Goal: Information Seeking & Learning: Find specific page/section

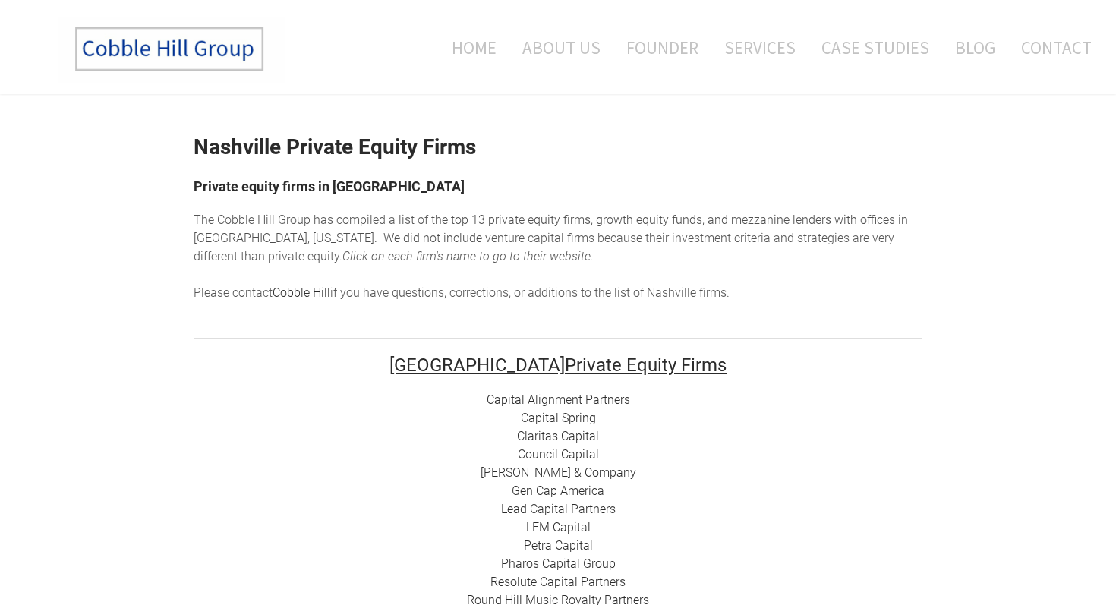
click at [242, 76] on img at bounding box center [172, 49] width 228 height 67
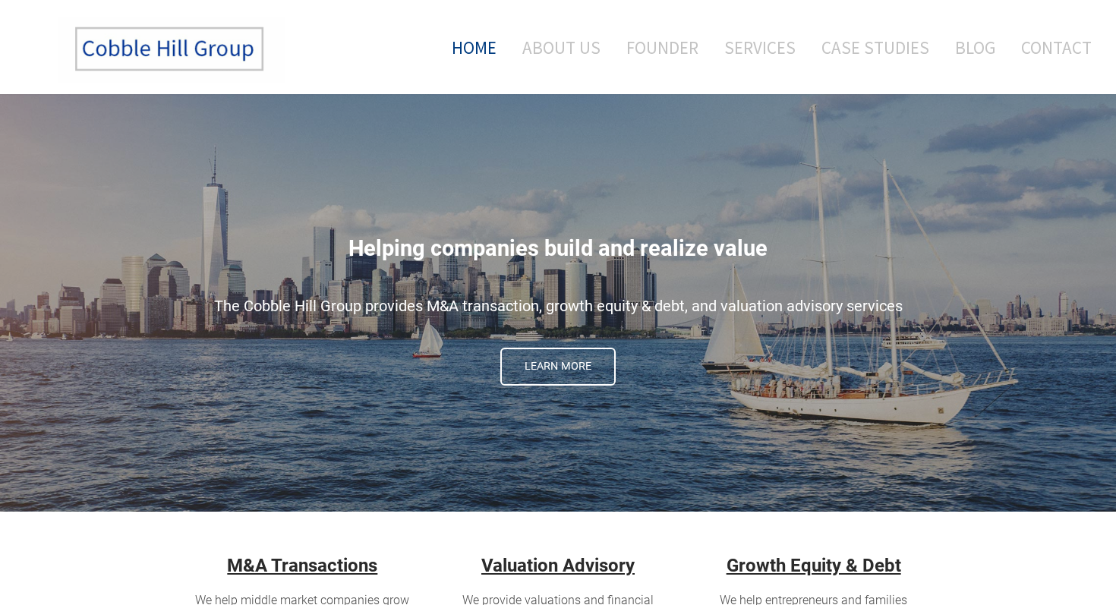
click at [186, 58] on img at bounding box center [172, 49] width 228 height 67
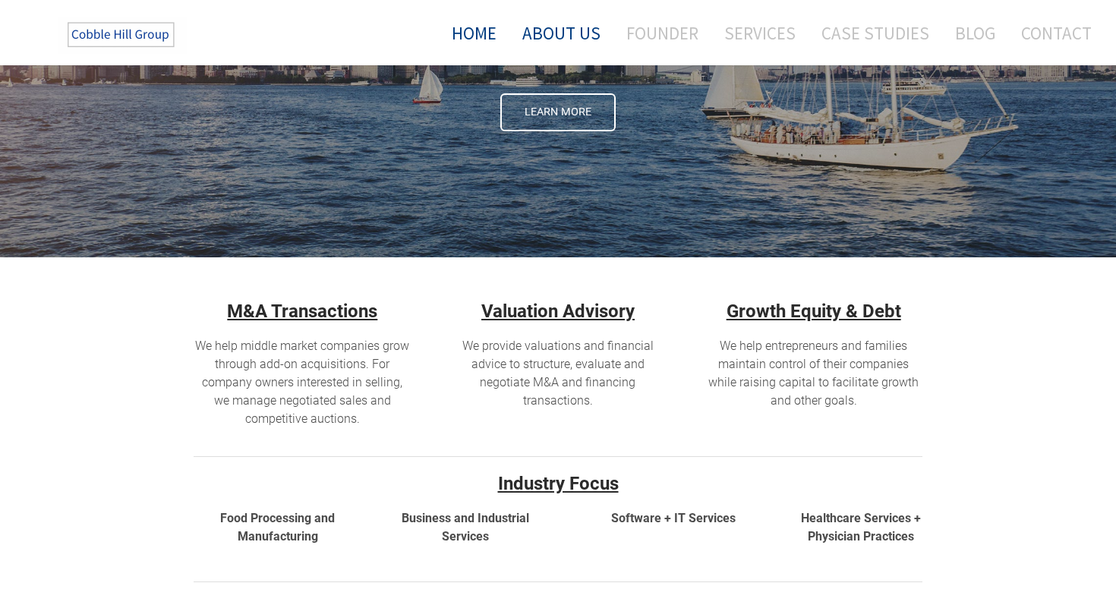
scroll to position [512, 0]
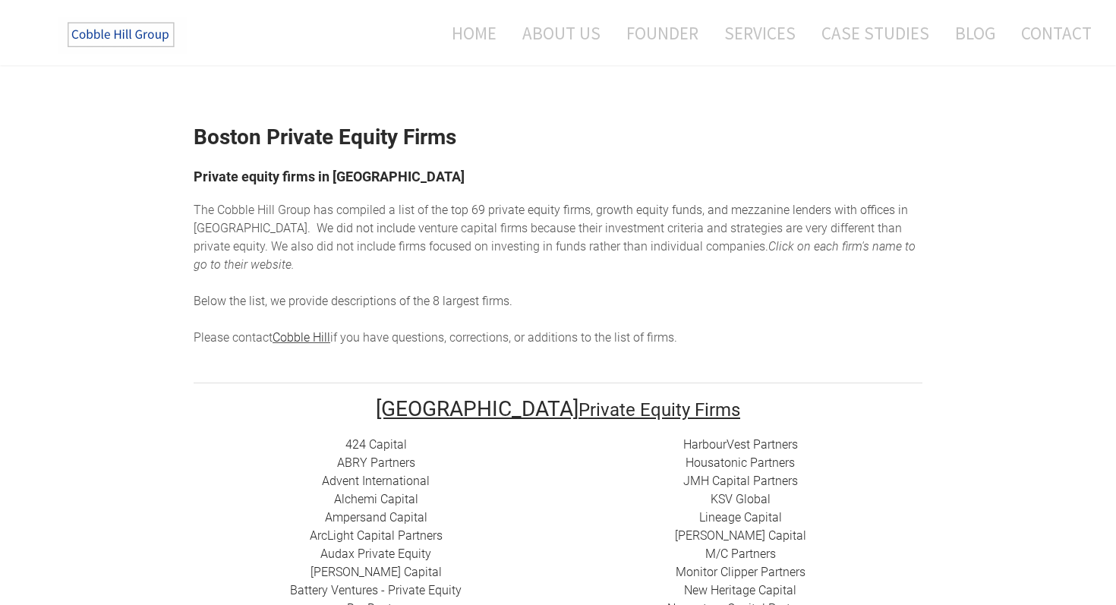
scroll to position [9, 0]
click at [397, 493] on link "Alchemi Capital" at bounding box center [376, 500] width 84 height 14
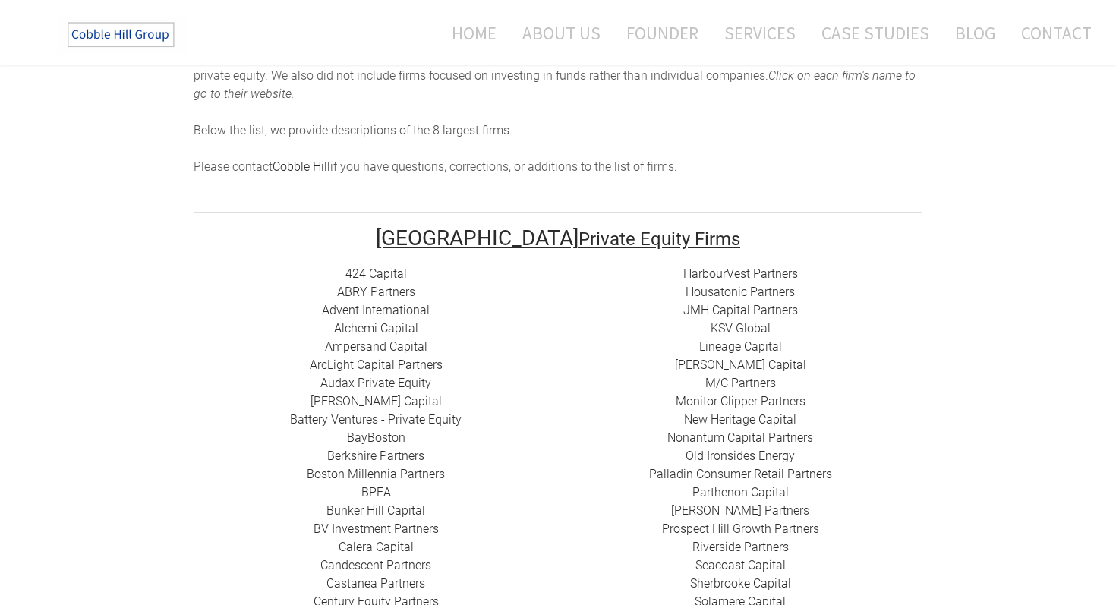
scroll to position [180, 0]
click at [392, 267] on link "424 Capital" at bounding box center [375, 274] width 61 height 14
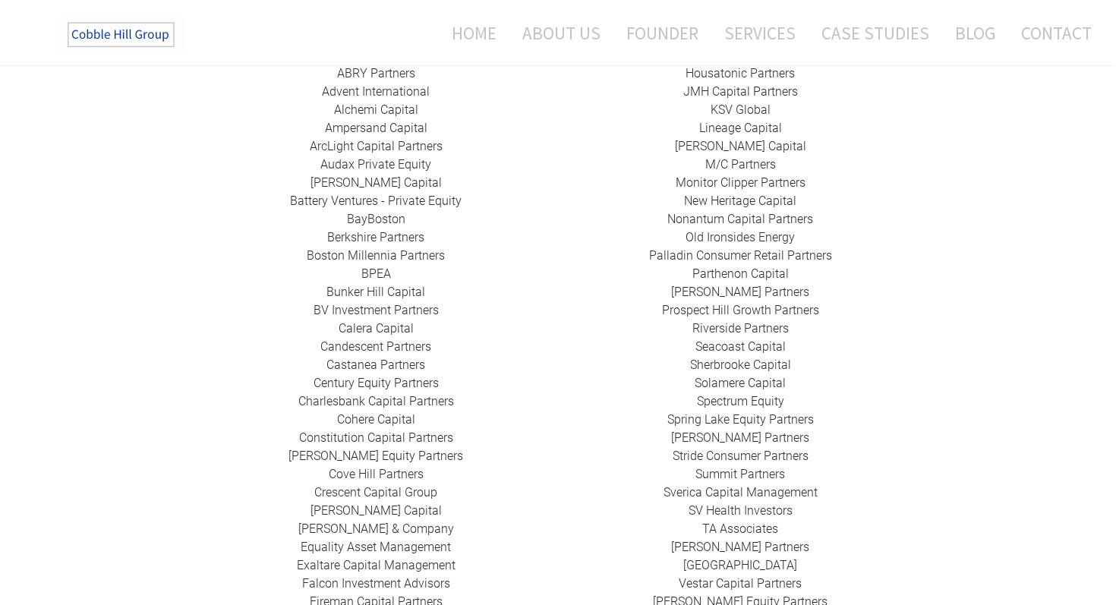
scroll to position [404, 0]
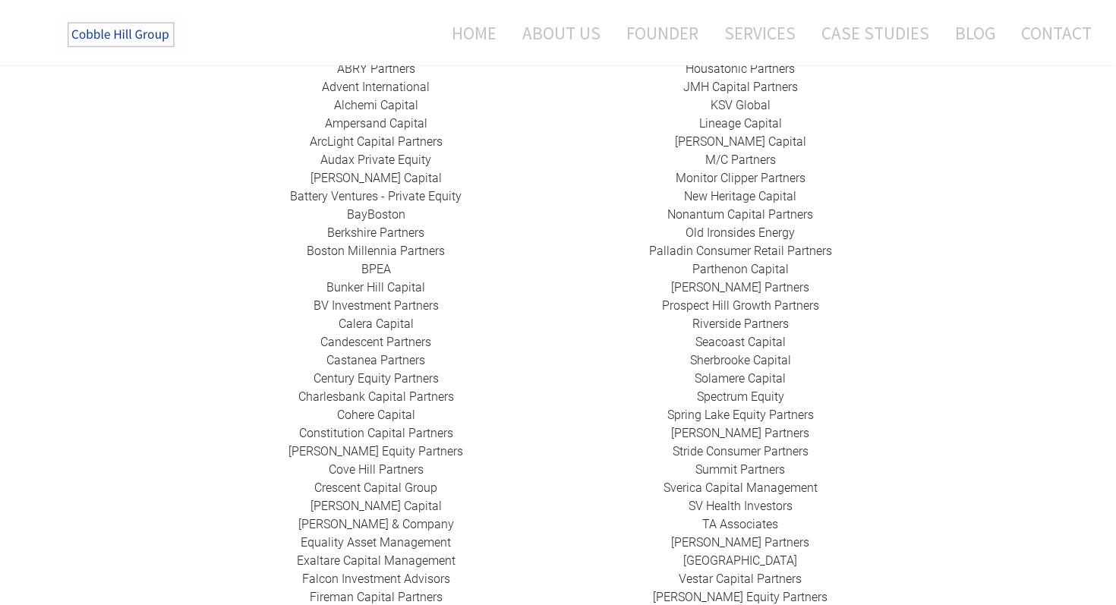
click at [399, 317] on link "Calera Capital" at bounding box center [376, 324] width 75 height 14
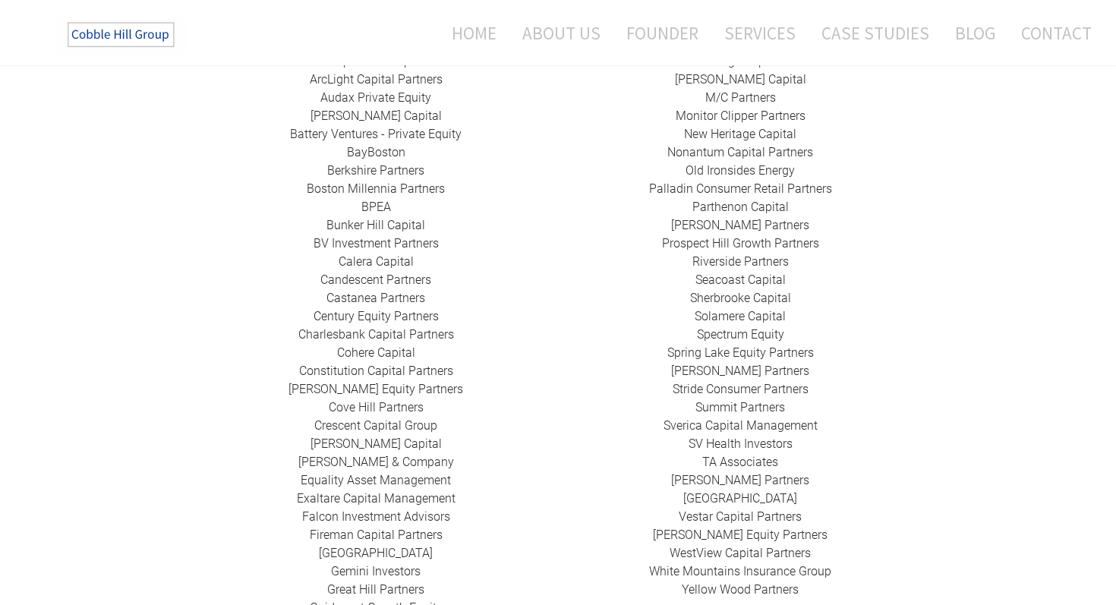
click at [383, 418] on link "​Crescent Capital Group" at bounding box center [375, 425] width 123 height 14
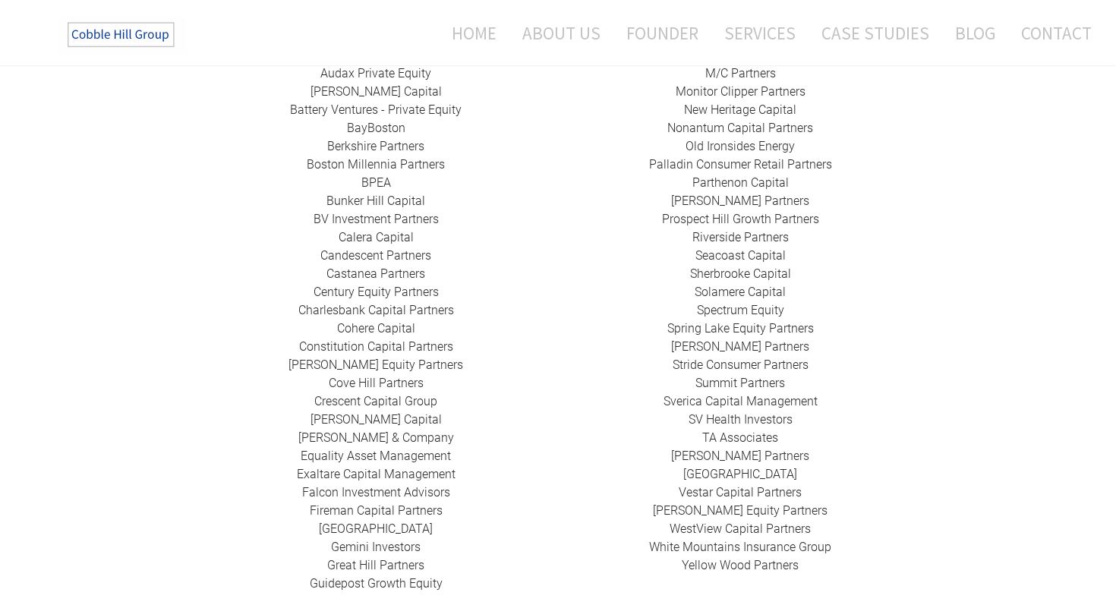
scroll to position [491, 0]
click at [389, 430] on link "[PERSON_NAME] & Company" at bounding box center [376, 437] width 156 height 14
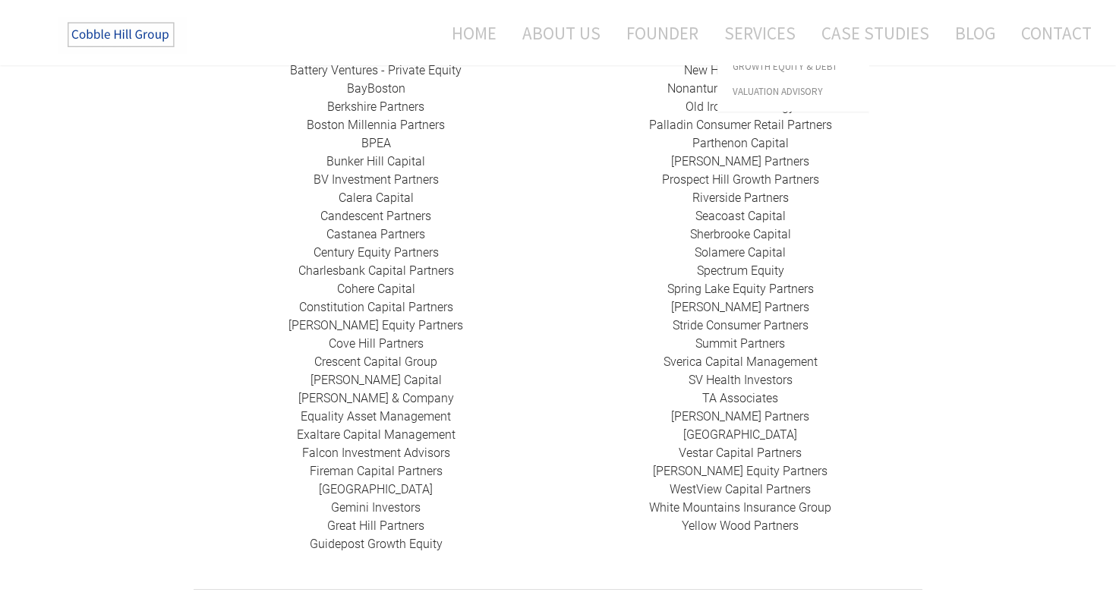
scroll to position [534, 0]
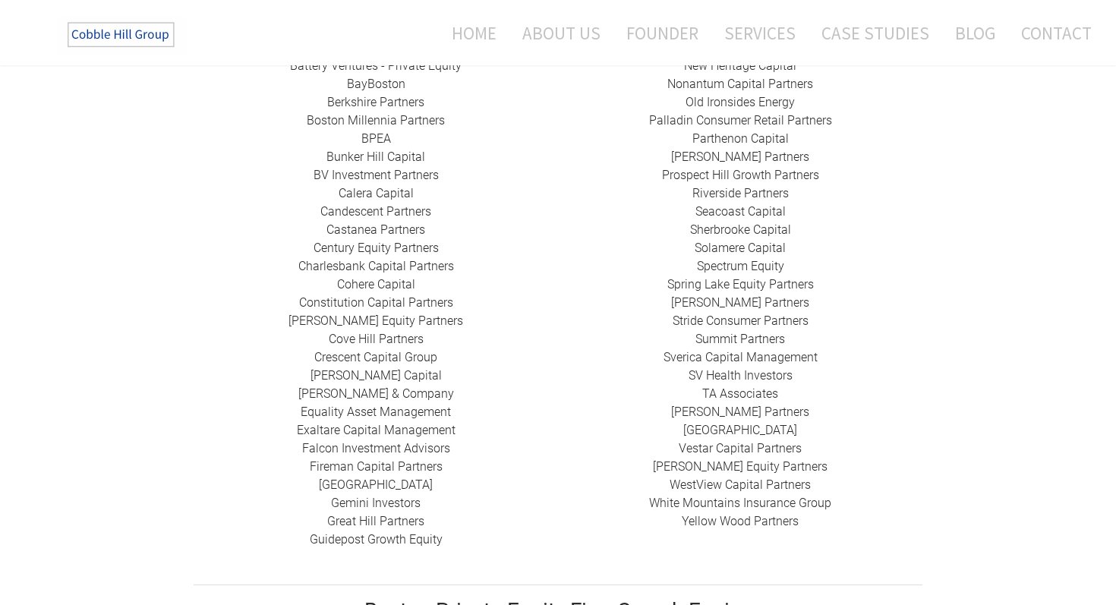
click at [401, 423] on link "​Exaltare Capital Management" at bounding box center [376, 430] width 159 height 14
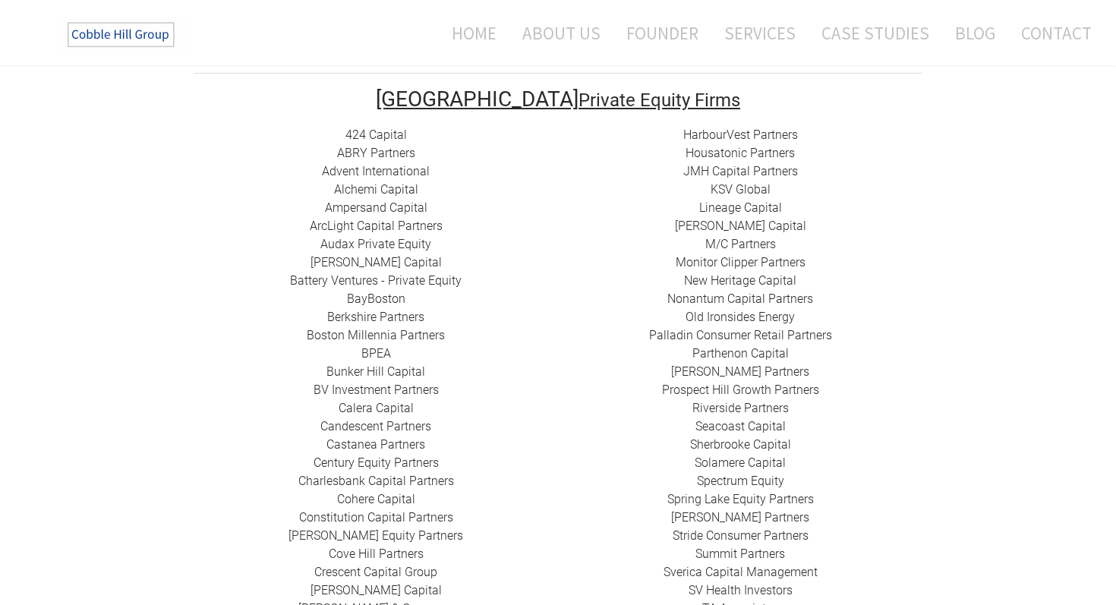
scroll to position [323, 0]
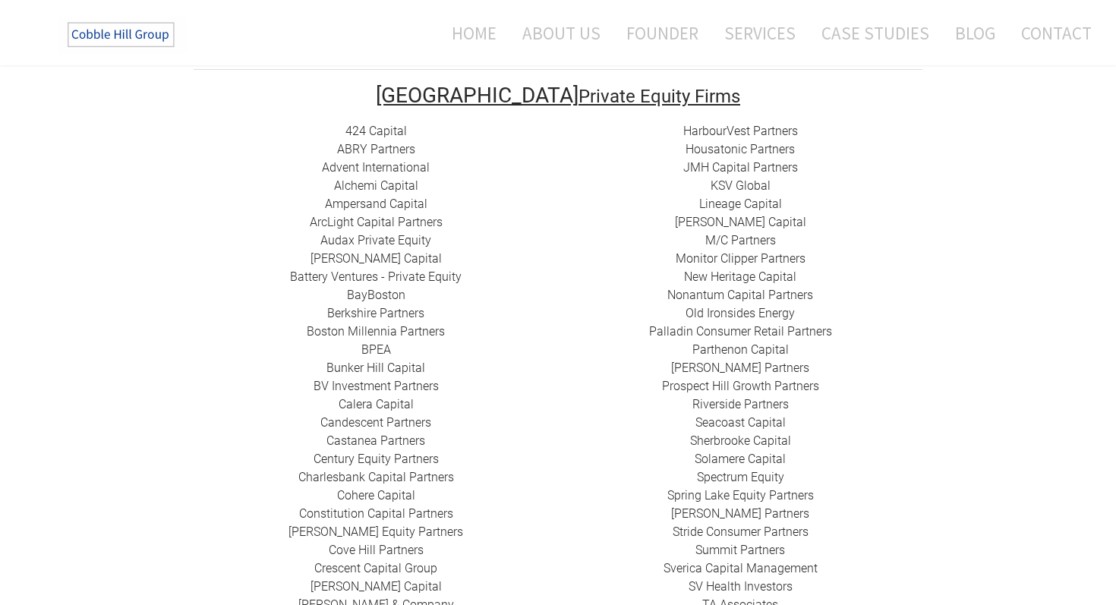
click at [777, 160] on link "​JMH Capital Partners" at bounding box center [740, 167] width 115 height 14
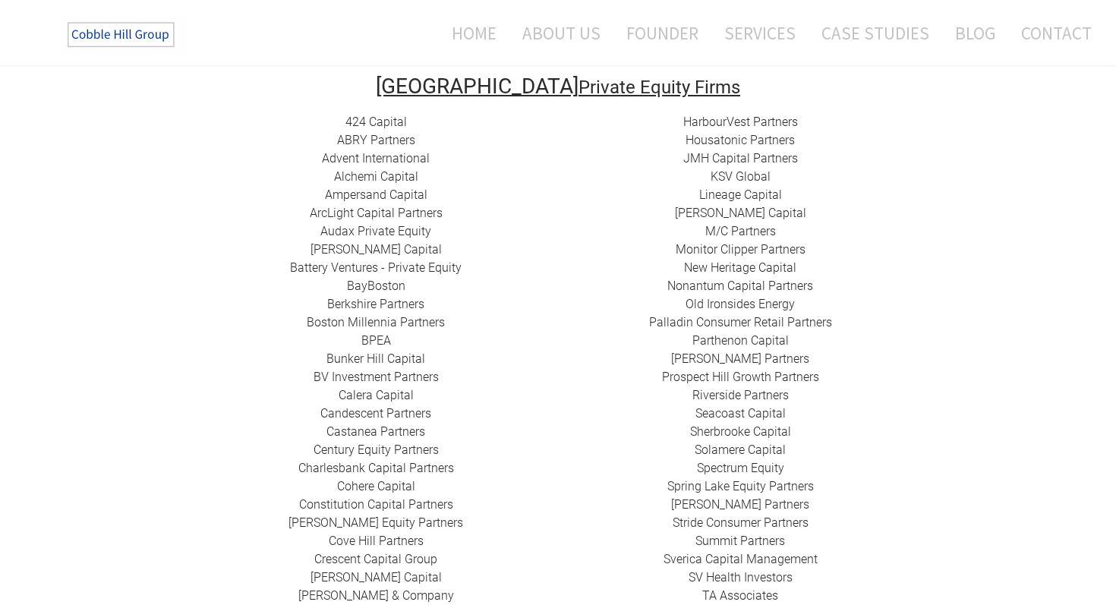
scroll to position [355, 0]
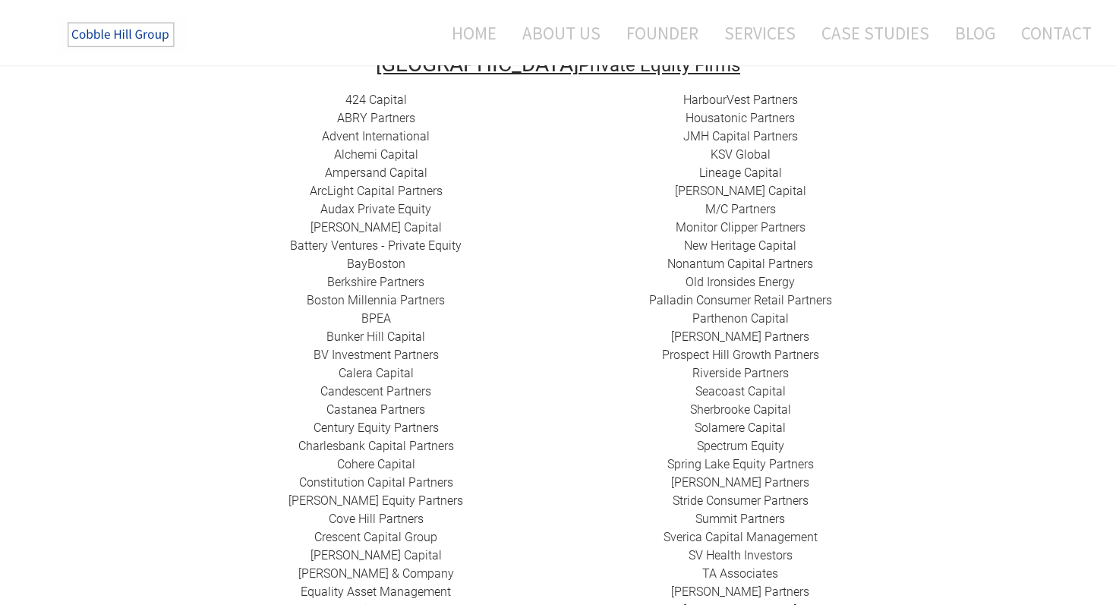
click at [793, 220] on link "​Monitor Clipper Partners" at bounding box center [741, 227] width 130 height 14
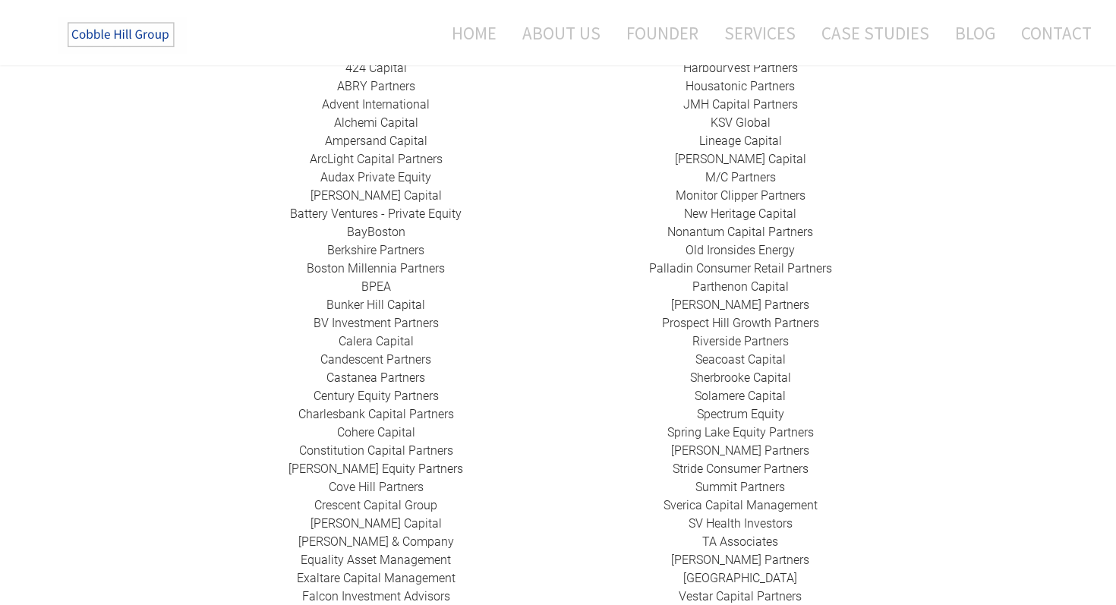
scroll to position [389, 0]
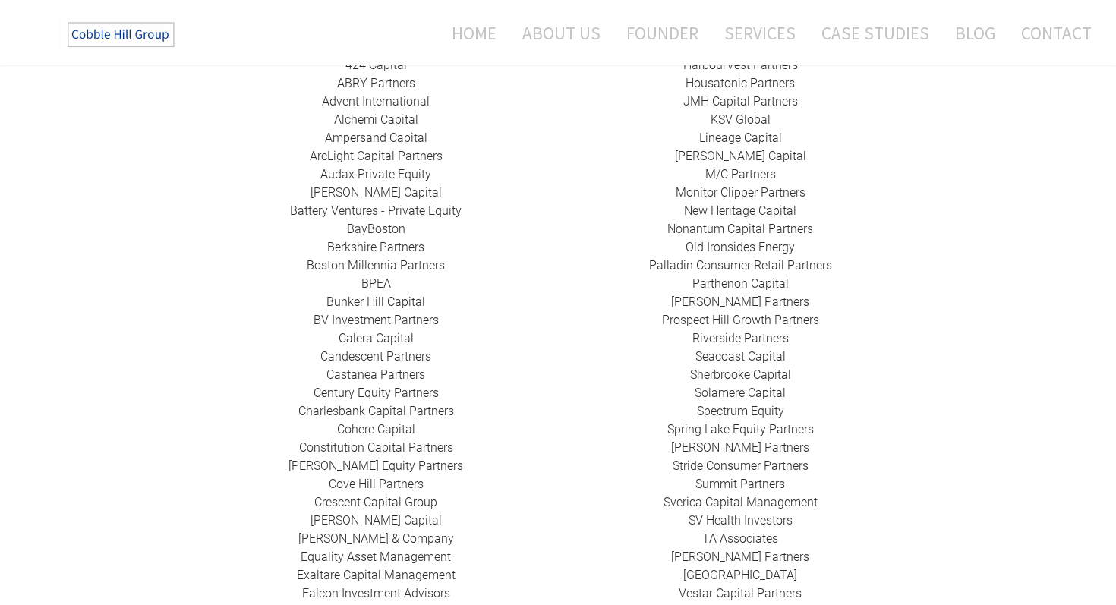
click at [776, 203] on link "New Heritage Capital" at bounding box center [740, 210] width 112 height 14
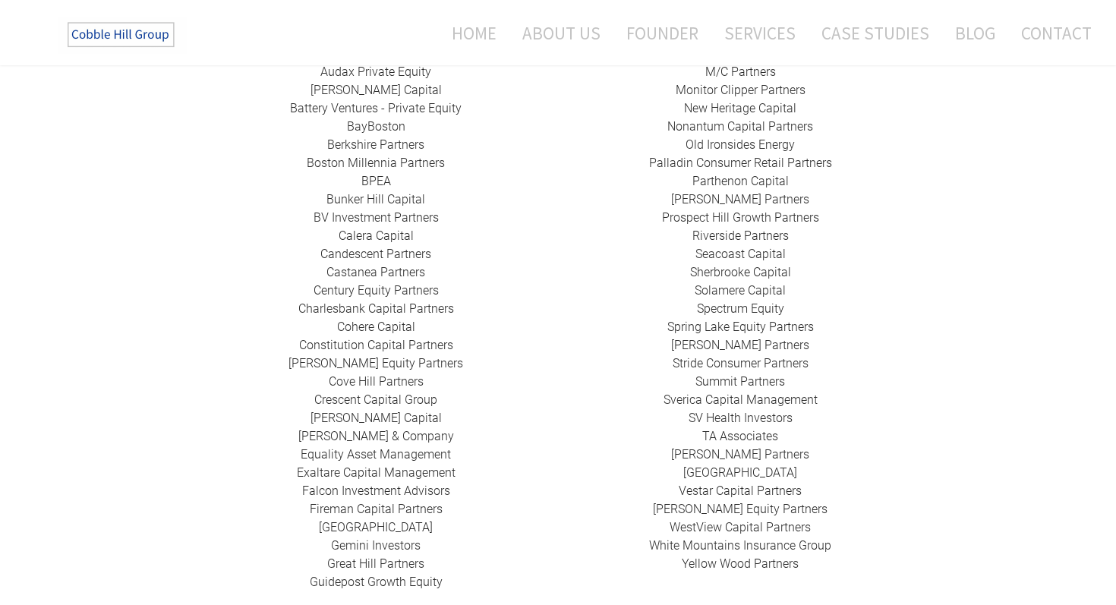
scroll to position [531, 0]
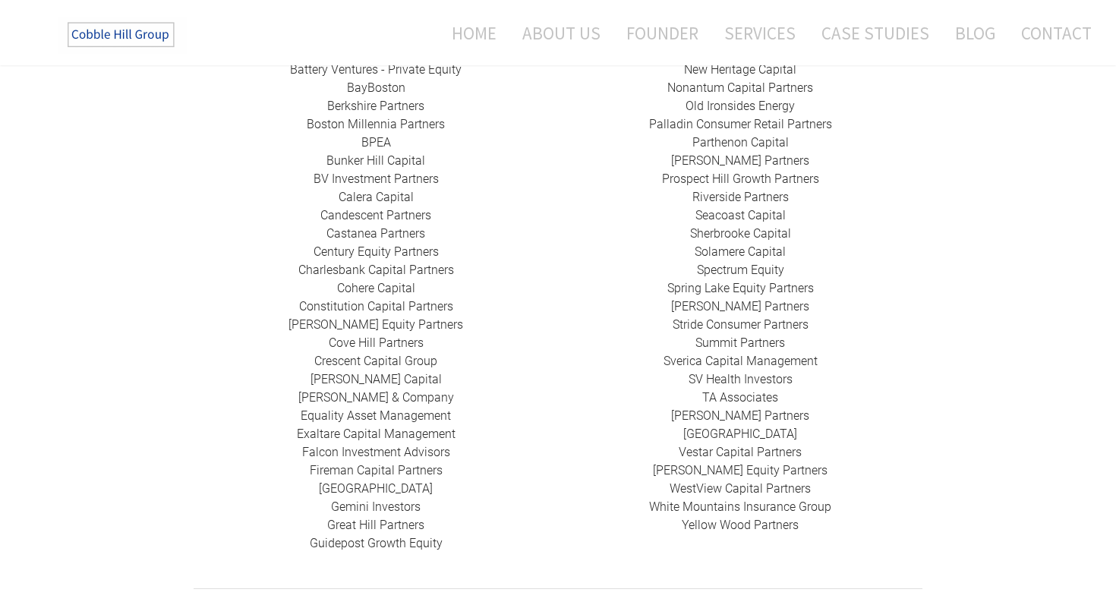
click at [786, 317] on link "Stride Consumer Partners" at bounding box center [741, 324] width 136 height 14
